Goal: Navigation & Orientation: Find specific page/section

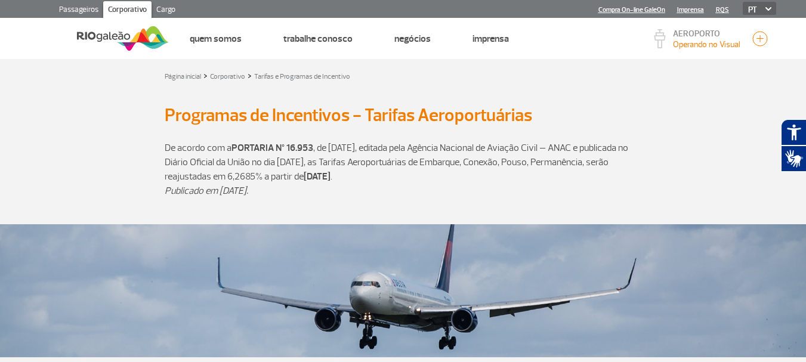
click at [119, 35] on img at bounding box center [123, 38] width 92 height 29
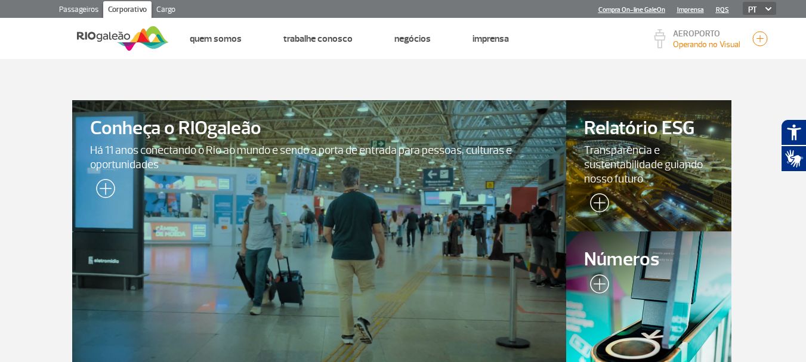
click at [169, 9] on link "Cargo" at bounding box center [165, 10] width 29 height 19
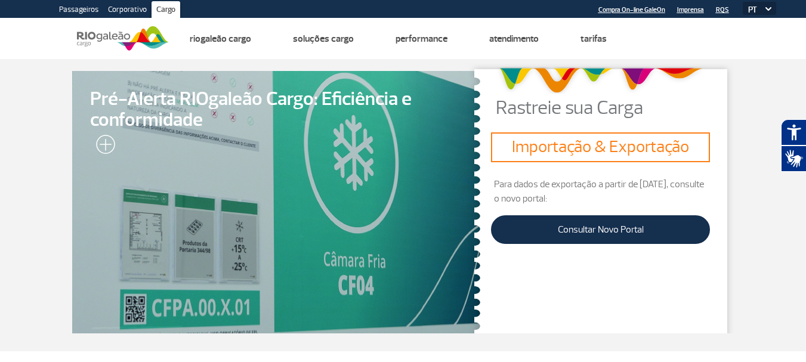
click at [133, 8] on link "Corporativo" at bounding box center [127, 10] width 48 height 19
